Goal: Task Accomplishment & Management: Use online tool/utility

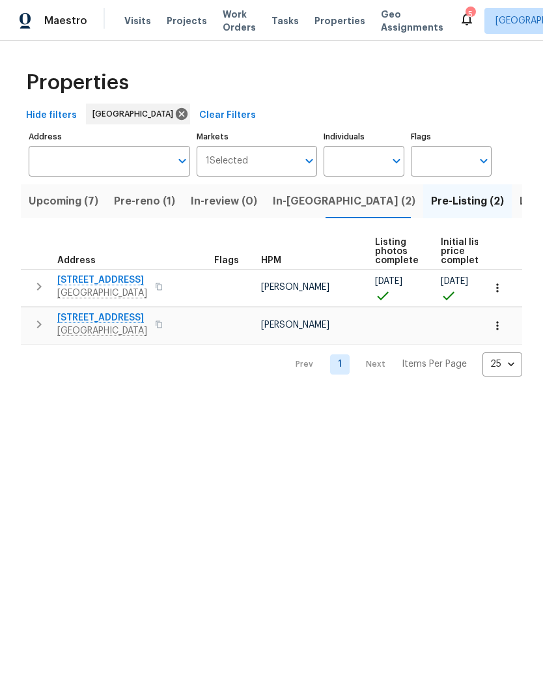
click at [42, 332] on icon "button" at bounding box center [39, 325] width 16 height 16
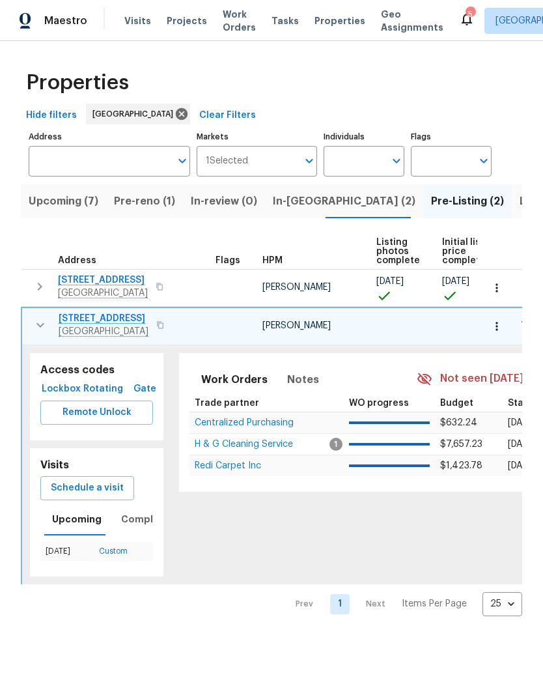
click at [70, 421] on span "Remote Unlock" at bounding box center [97, 413] width 92 height 16
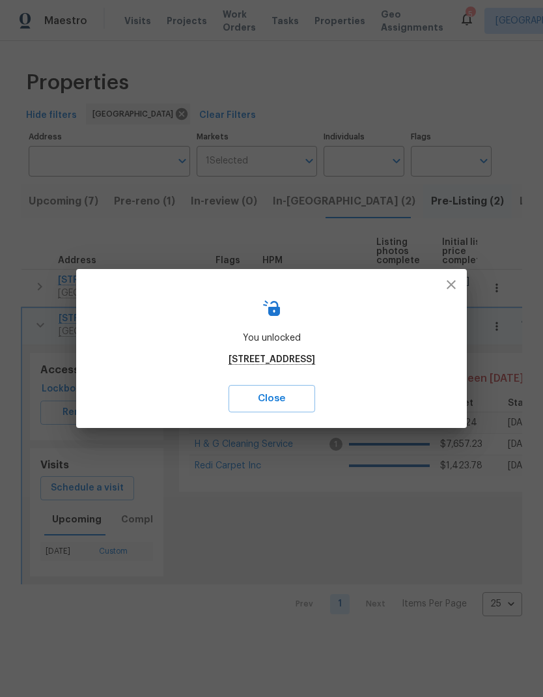
click at [454, 285] on icon "button" at bounding box center [452, 285] width 16 height 16
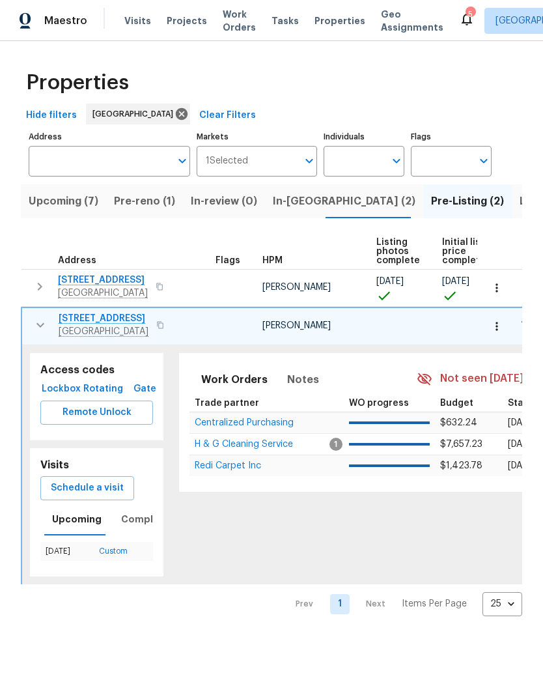
click at [37, 332] on icon "button" at bounding box center [41, 325] width 16 height 16
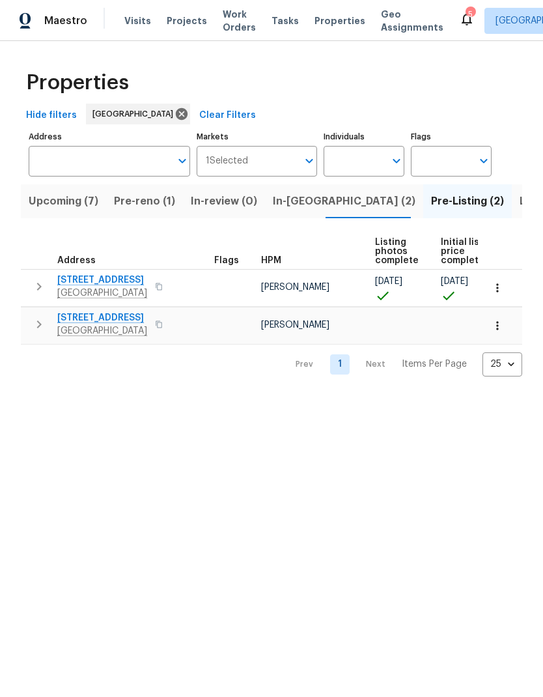
click at [50, 338] on button "button" at bounding box center [39, 324] width 26 height 26
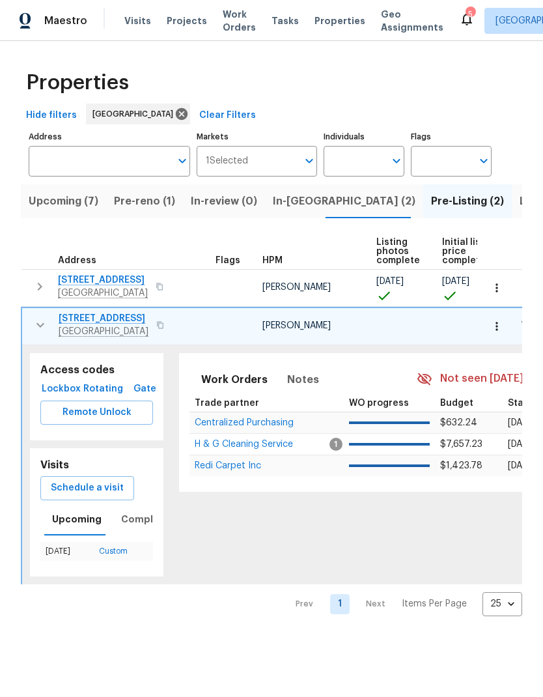
click at [104, 497] on span "Schedule a visit" at bounding box center [87, 488] width 73 height 16
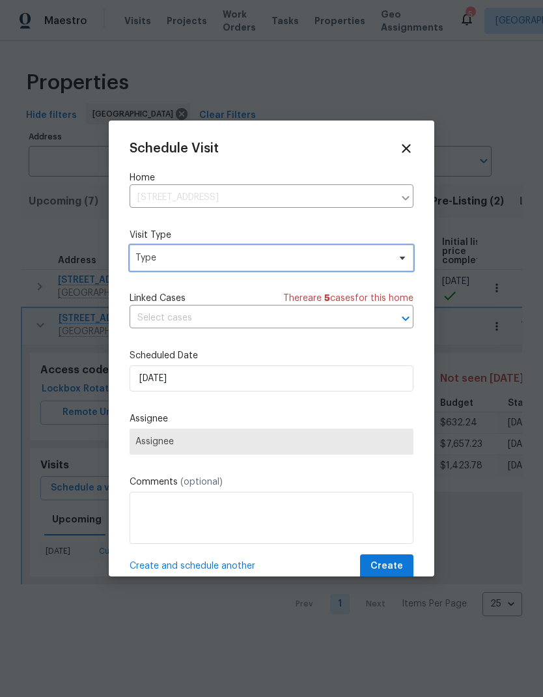
click at [221, 258] on span "Type" at bounding box center [262, 258] width 253 height 13
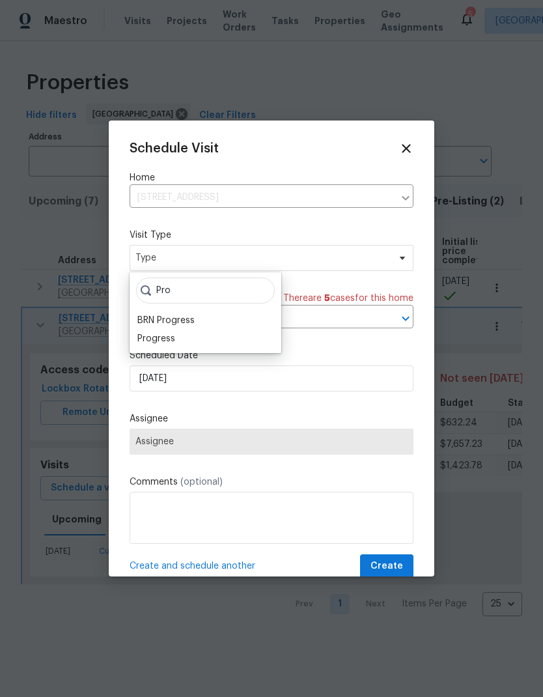
type input "Pro"
click at [173, 339] on div "Progress" at bounding box center [157, 338] width 38 height 13
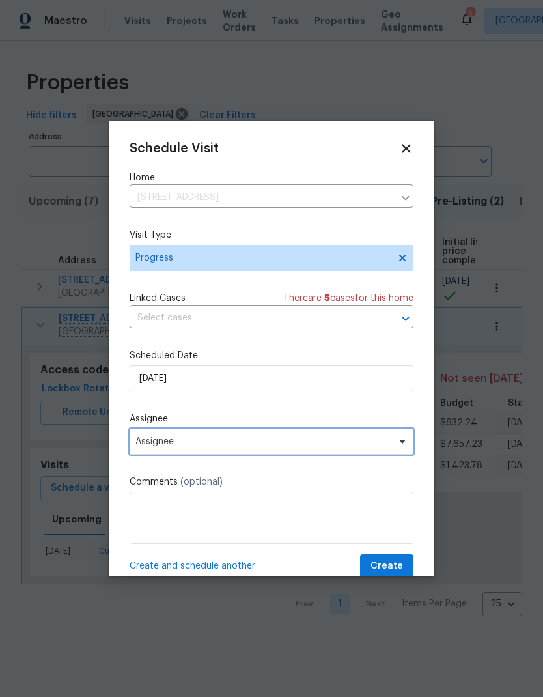
click at [203, 442] on span "Assignee" at bounding box center [263, 442] width 255 height 10
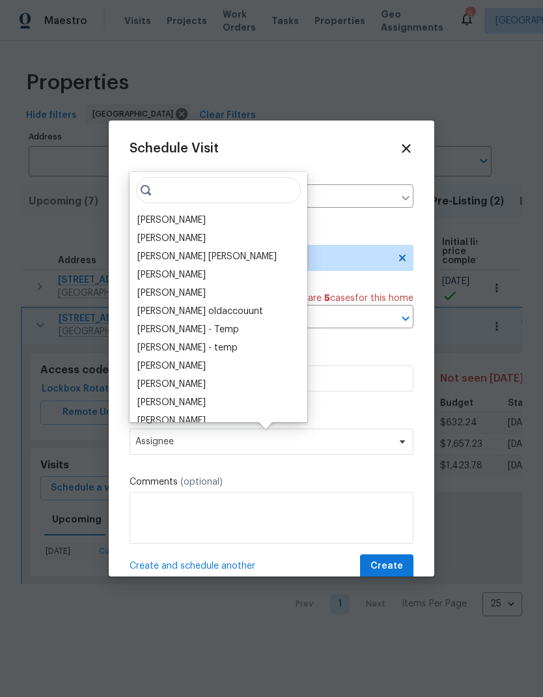
click at [186, 223] on div "[PERSON_NAME]" at bounding box center [219, 220] width 170 height 18
click at [390, 559] on button "Create" at bounding box center [386, 567] width 53 height 24
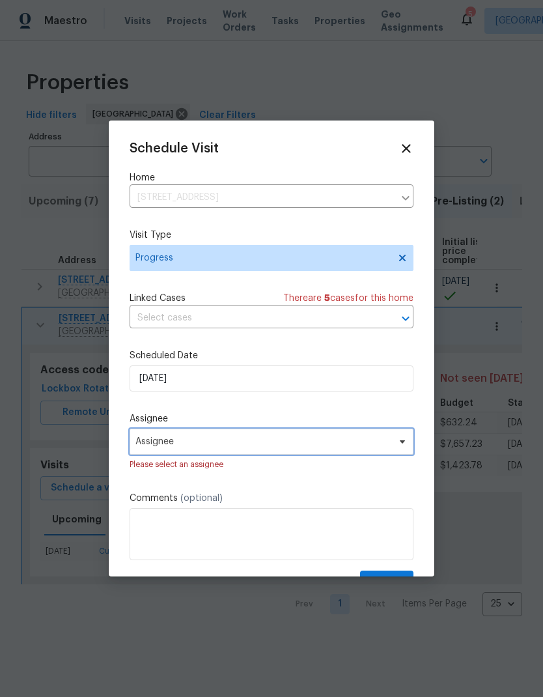
click at [289, 446] on span "Assignee" at bounding box center [263, 442] width 255 height 10
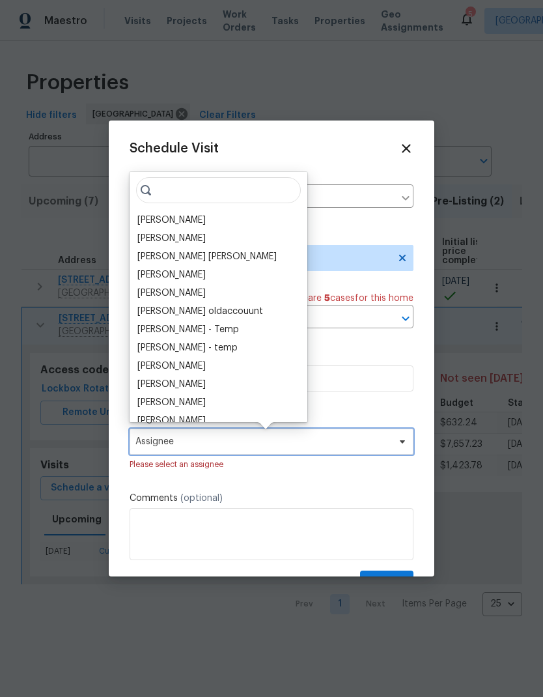
click at [265, 444] on span "Assignee" at bounding box center [263, 442] width 255 height 10
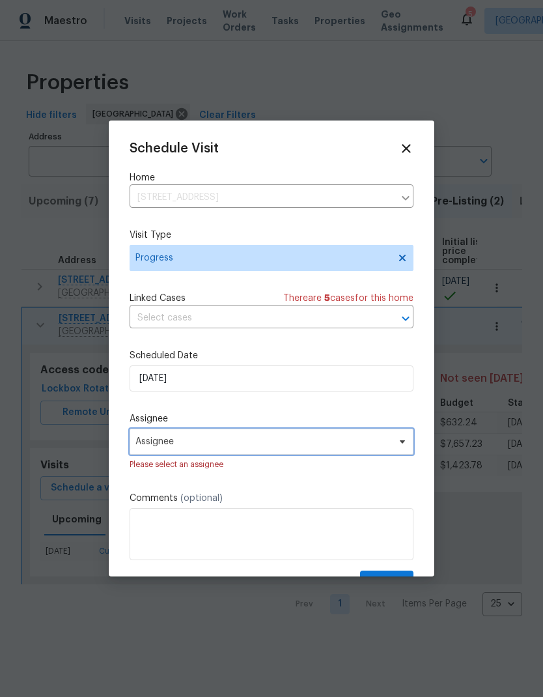
click at [217, 444] on span "Assignee" at bounding box center [263, 442] width 255 height 10
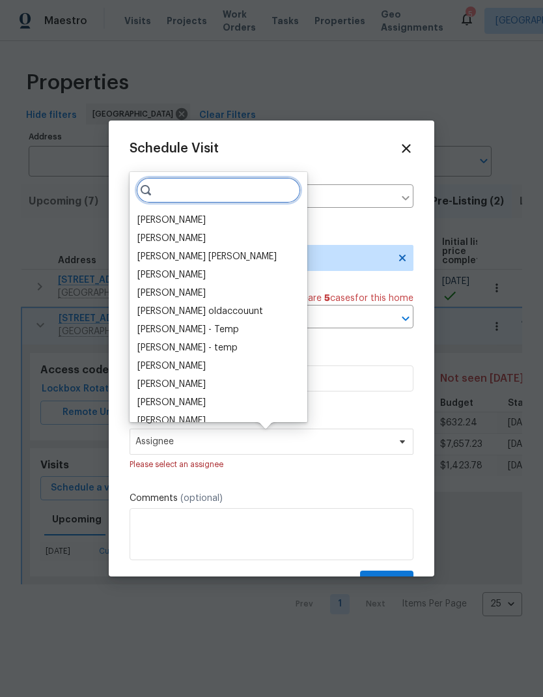
click at [143, 202] on input "search" at bounding box center [218, 190] width 165 height 26
click at [153, 215] on div "[PERSON_NAME]" at bounding box center [172, 220] width 68 height 13
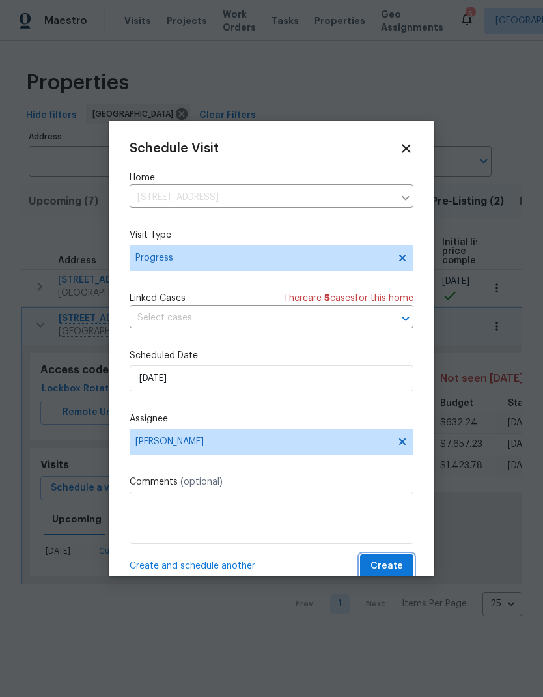
click at [381, 575] on span "Create" at bounding box center [387, 566] width 33 height 16
